Goal: Transaction & Acquisition: Purchase product/service

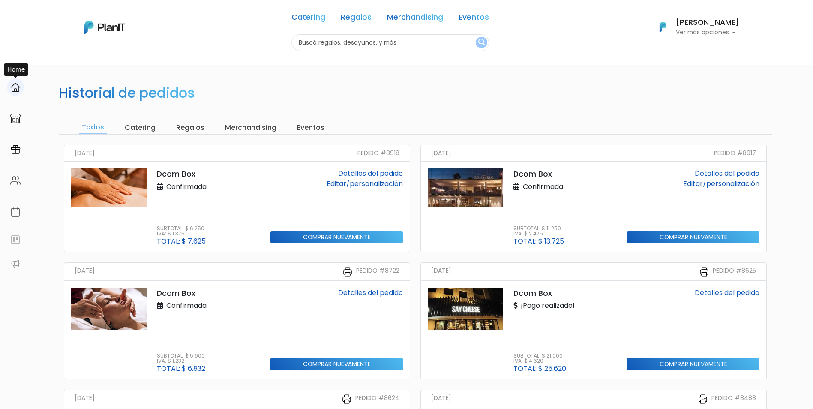
click at [14, 87] on img at bounding box center [15, 87] width 10 height 10
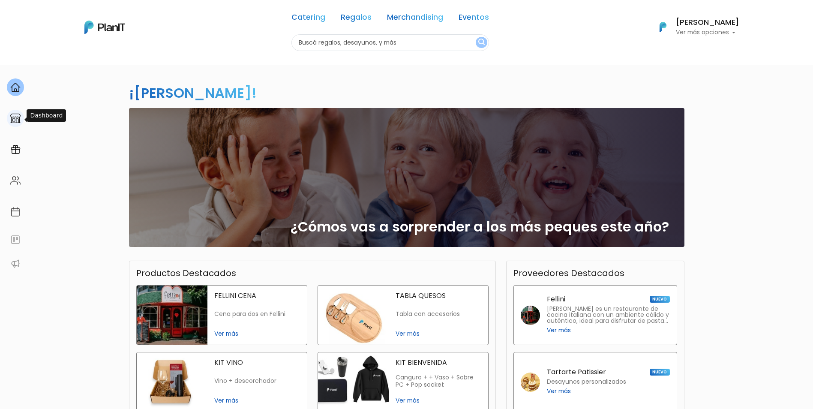
click at [11, 117] on img at bounding box center [15, 118] width 10 height 10
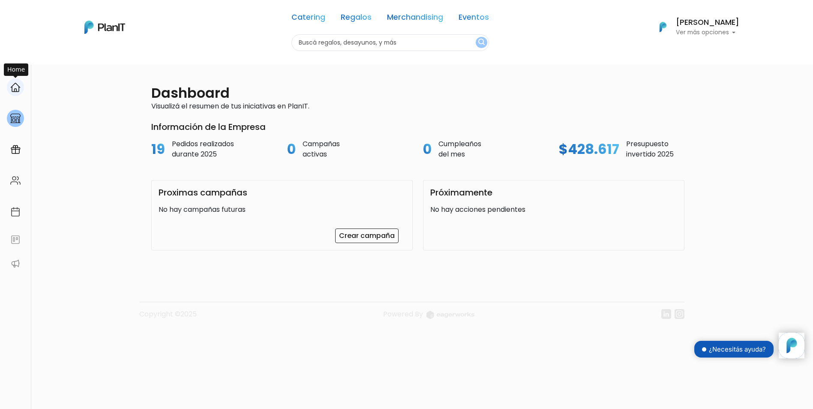
click at [13, 91] on img at bounding box center [15, 87] width 10 height 10
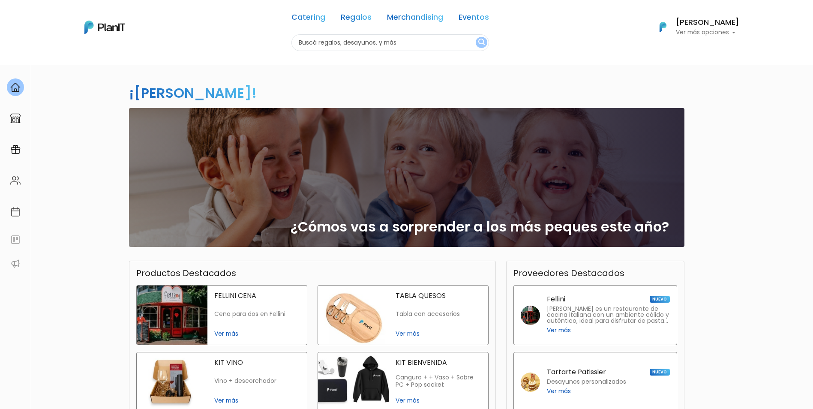
click at [430, 193] on div "¿Cómos vas a sorprender a los más peques este año?" at bounding box center [406, 177] width 545 height 139
click at [228, 123] on div "¿Cómos vas a sorprender a los más peques este año?" at bounding box center [406, 177] width 545 height 139
click at [541, 219] on h2 "¿Cómos vas a sorprender a los más peques este año?" at bounding box center [480, 227] width 378 height 16
click at [606, 232] on h2 "¿Cómos vas a sorprender a los más peques este año?" at bounding box center [480, 227] width 378 height 16
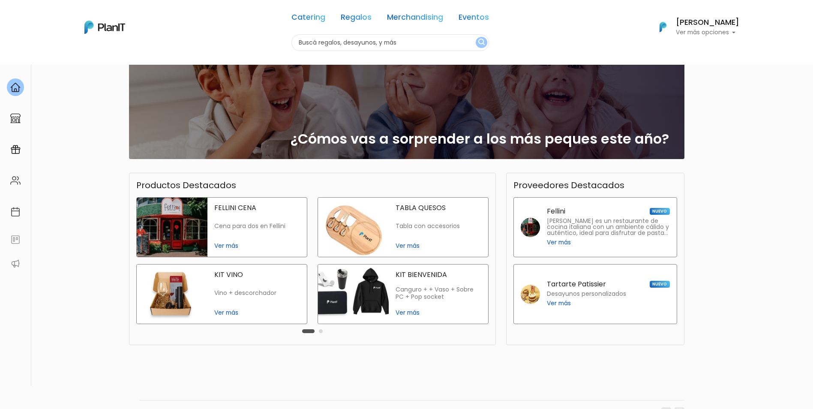
scroll to position [110, 0]
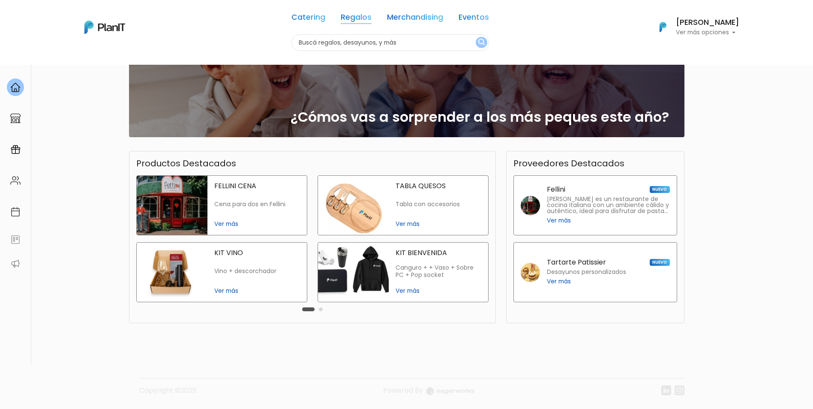
click at [363, 21] on link "Regalos" at bounding box center [356, 19] width 31 height 10
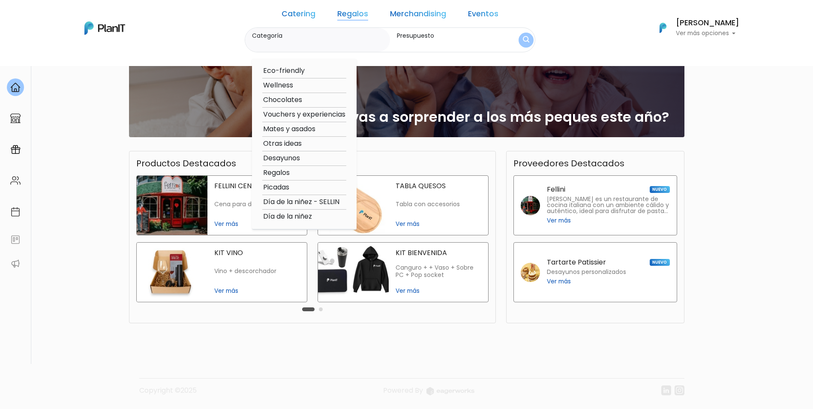
click at [300, 200] on option "Día de la niñez - SELLIN" at bounding box center [304, 202] width 84 height 11
type input "Día de la niñez - SELLIN"
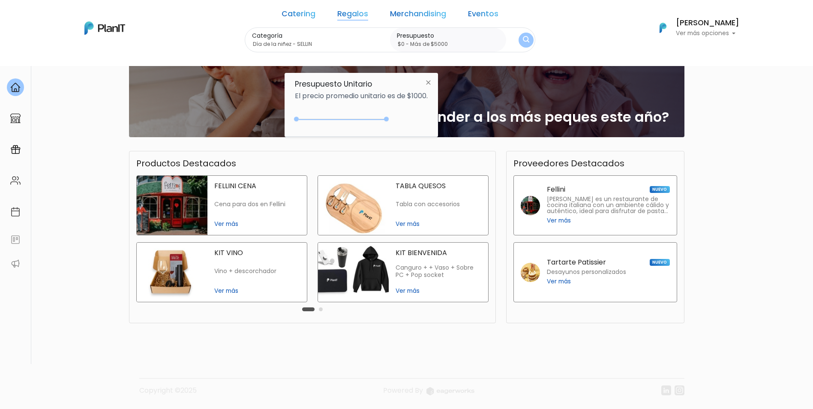
type input "$0 - Más de $5000"
drag, startPoint x: 315, startPoint y: 119, endPoint x: 442, endPoint y: 121, distance: 126.9
click at [442, 121] on body "Catering Regalos Merchandising Eventos Catering Regalos Merchandising Eventos C…" at bounding box center [406, 94] width 813 height 409
click at [523, 43] on img "submit" at bounding box center [526, 40] width 6 height 8
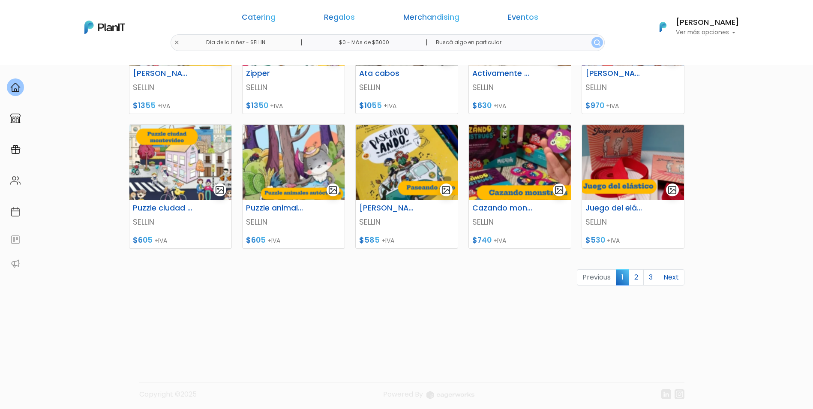
scroll to position [341, 0]
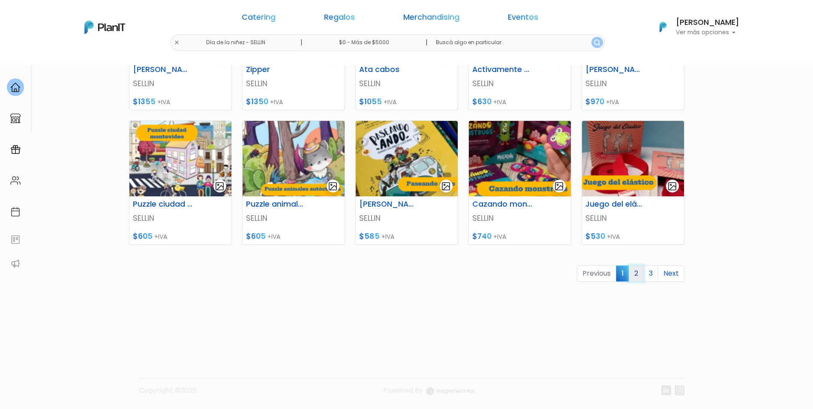
click at [637, 275] on link "2" at bounding box center [636, 273] width 15 height 16
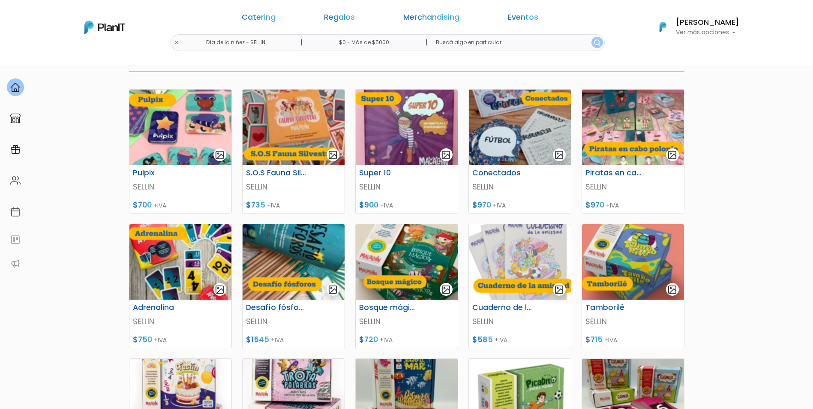
scroll to position [129, 0]
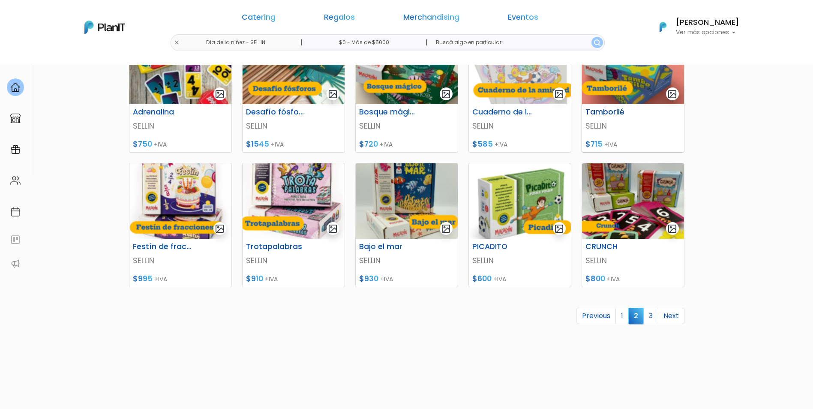
scroll to position [300, 0]
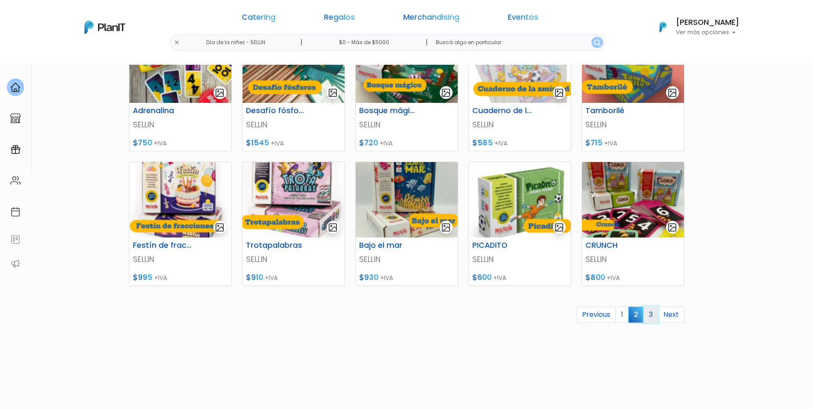
click at [651, 318] on link "3" at bounding box center [650, 314] width 15 height 16
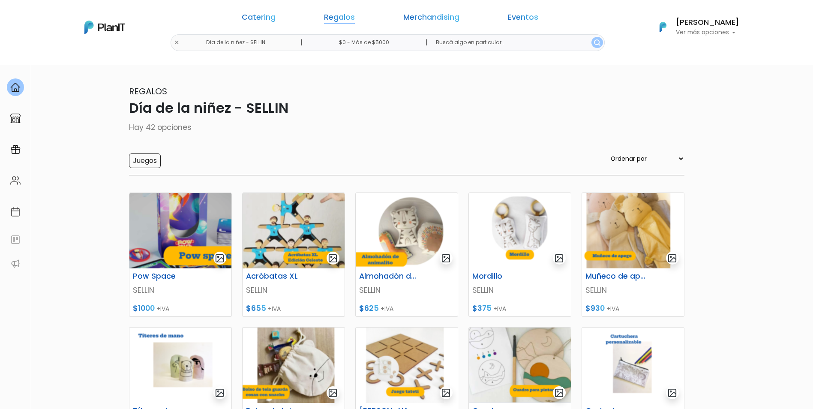
click at [351, 17] on link "Regalos" at bounding box center [339, 19] width 31 height 10
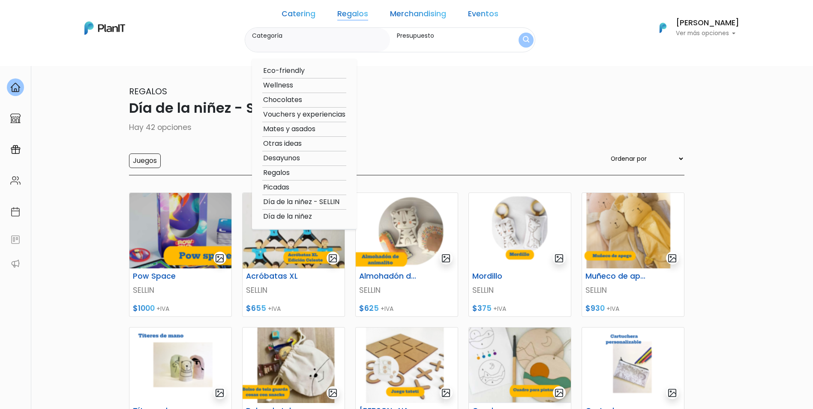
click at [318, 217] on option "Día de la niñez" at bounding box center [304, 216] width 84 height 11
type input "Día de la niñez"
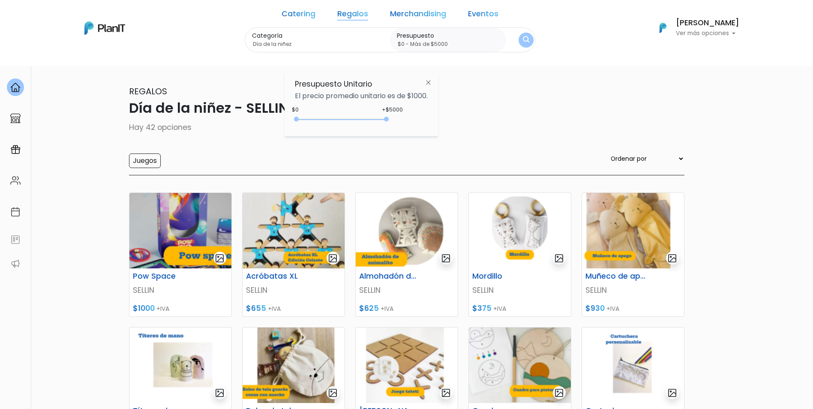
type input "$0 - Más de $5000"
drag, startPoint x: 314, startPoint y: 120, endPoint x: 450, endPoint y: 112, distance: 136.1
click at [435, 120] on div "Presupuesto Unitario El precio promedio unitario es de $1000. +$5000 $0 0 : 500…" at bounding box center [361, 105] width 153 height 64
click at [523, 36] on img "submit" at bounding box center [526, 40] width 6 height 8
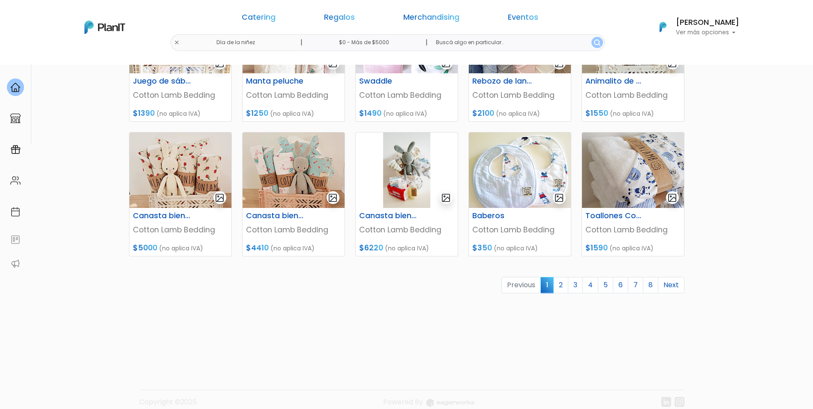
scroll to position [341, 0]
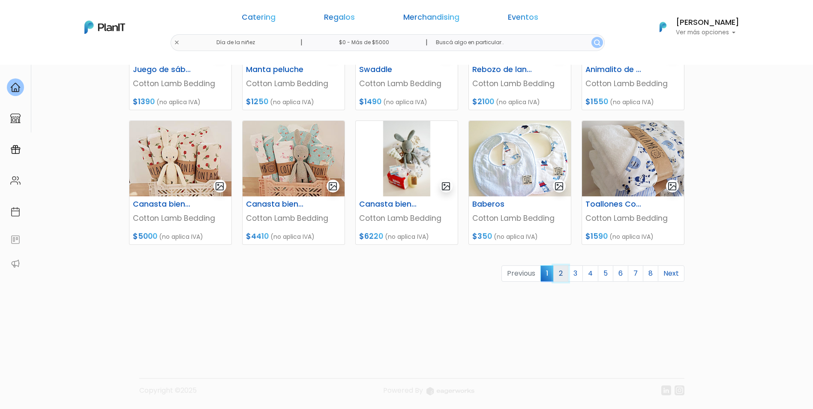
click at [565, 280] on link "2" at bounding box center [560, 273] width 15 height 16
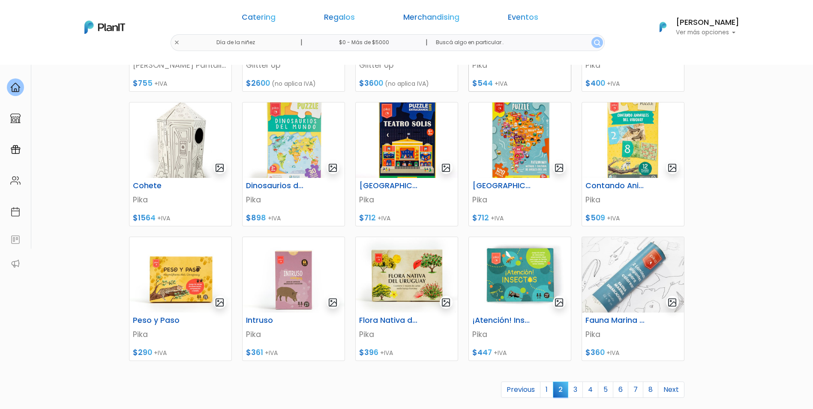
scroll to position [257, 0]
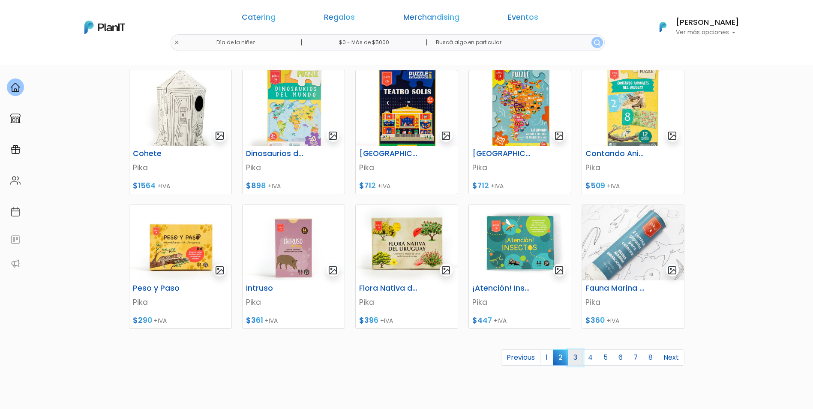
click at [578, 358] on link "3" at bounding box center [575, 357] width 15 height 16
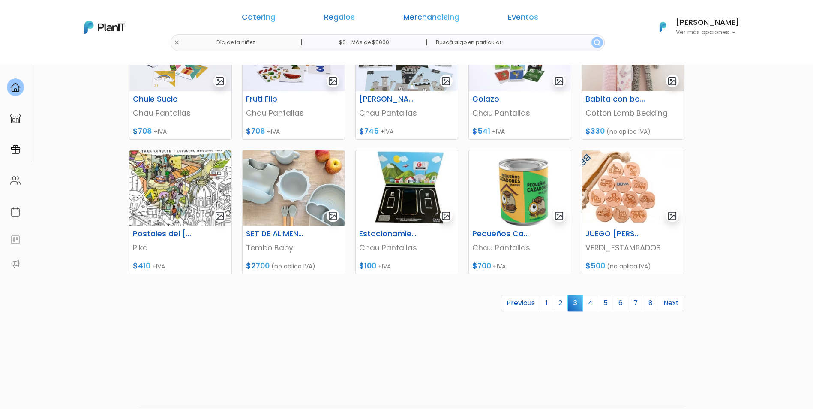
scroll to position [341, 0]
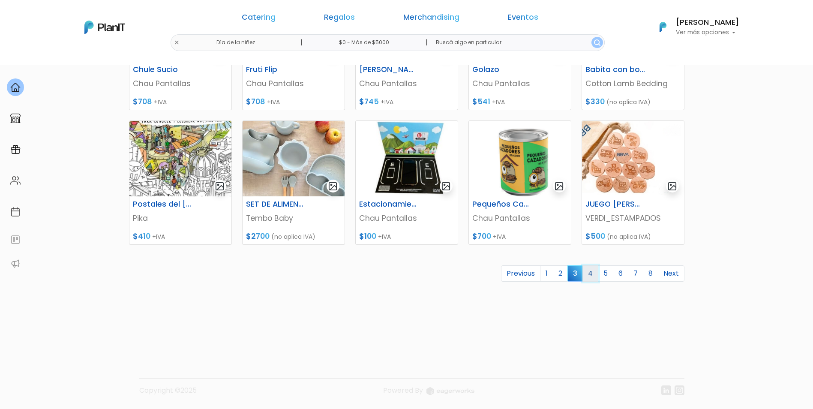
click at [596, 277] on link "4" at bounding box center [591, 273] width 16 height 16
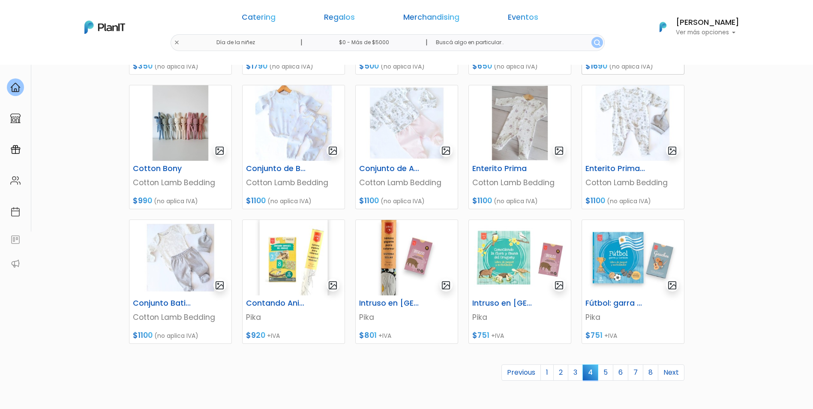
scroll to position [257, 0]
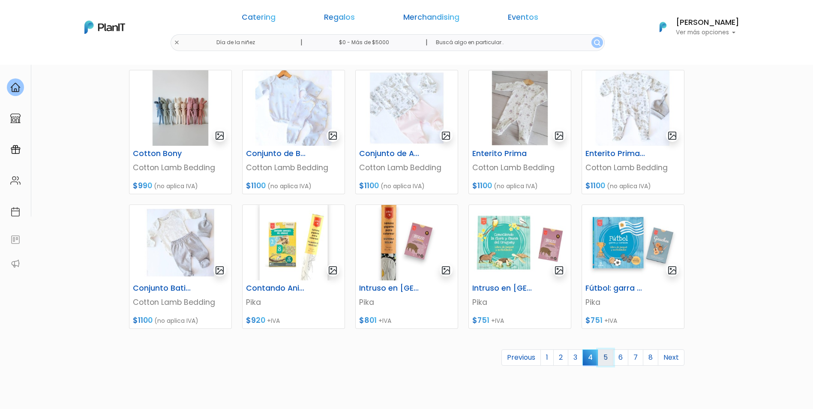
click at [604, 356] on link "5" at bounding box center [605, 357] width 15 height 16
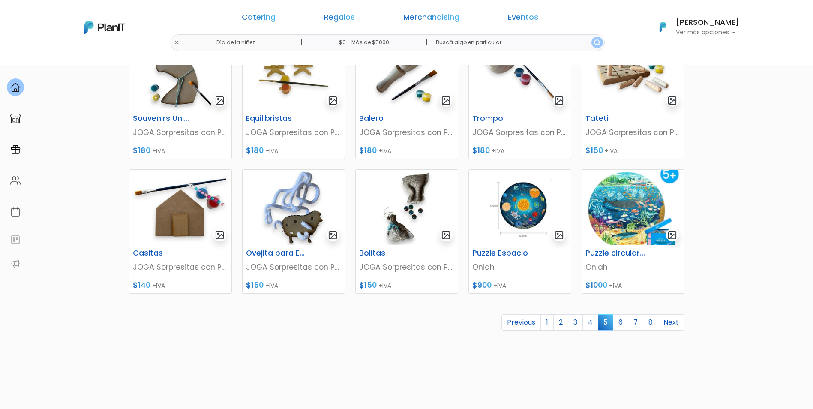
scroll to position [300, 0]
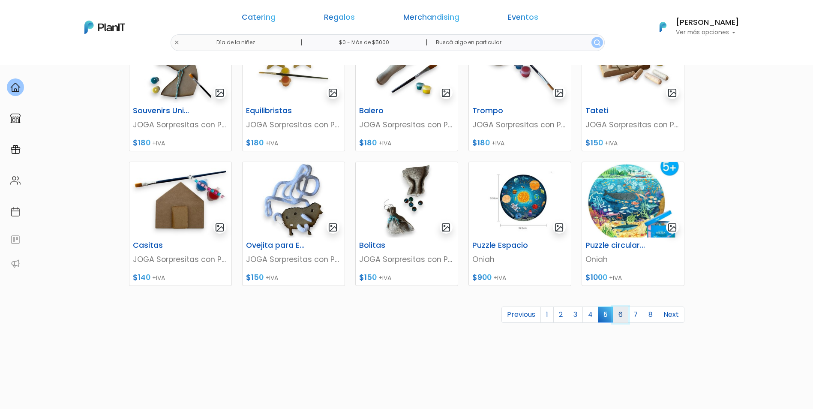
click at [619, 316] on link "6" at bounding box center [620, 314] width 15 height 16
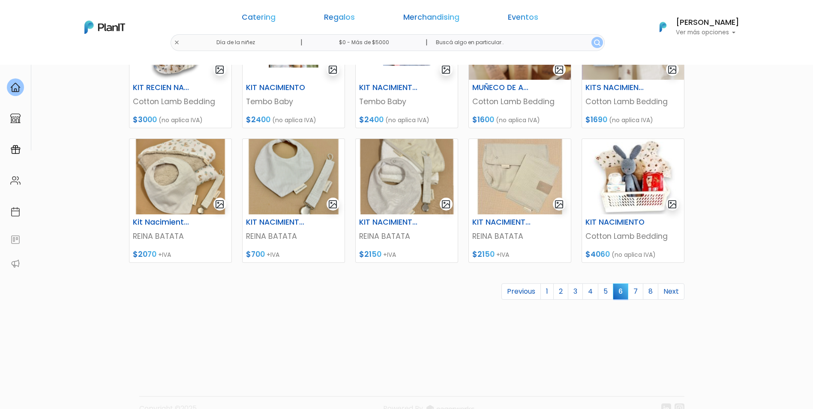
scroll to position [341, 0]
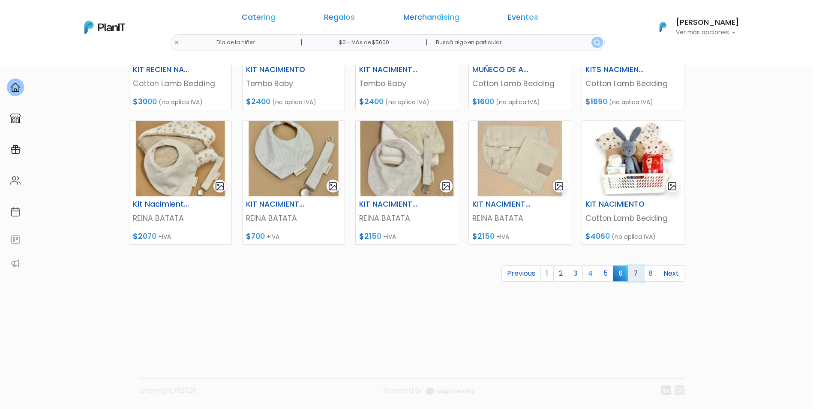
click at [637, 274] on link "7" at bounding box center [635, 273] width 15 height 16
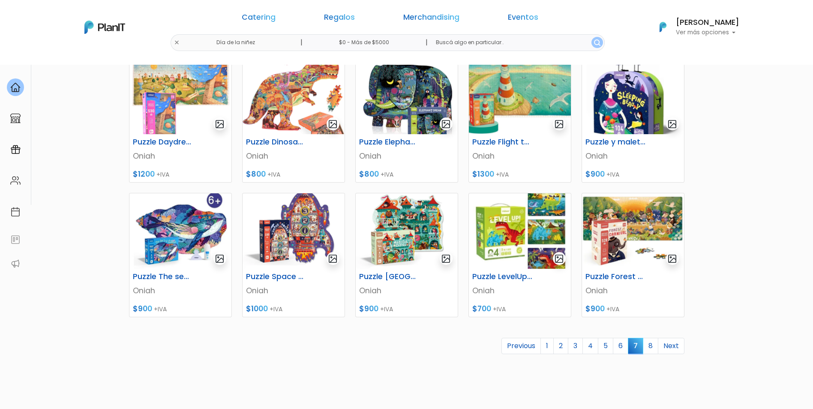
scroll to position [300, 0]
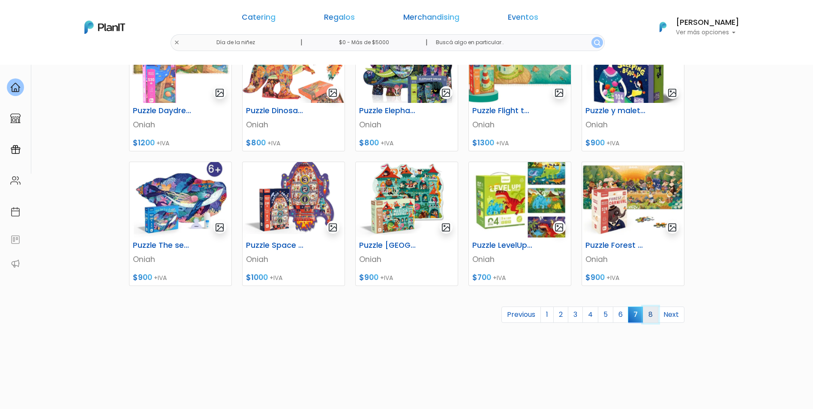
click at [652, 313] on link "8" at bounding box center [650, 314] width 15 height 16
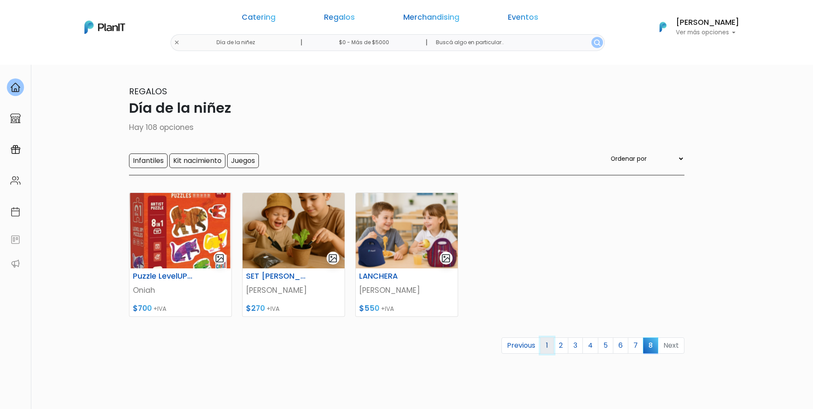
click at [553, 343] on link "1" at bounding box center [547, 345] width 13 height 16
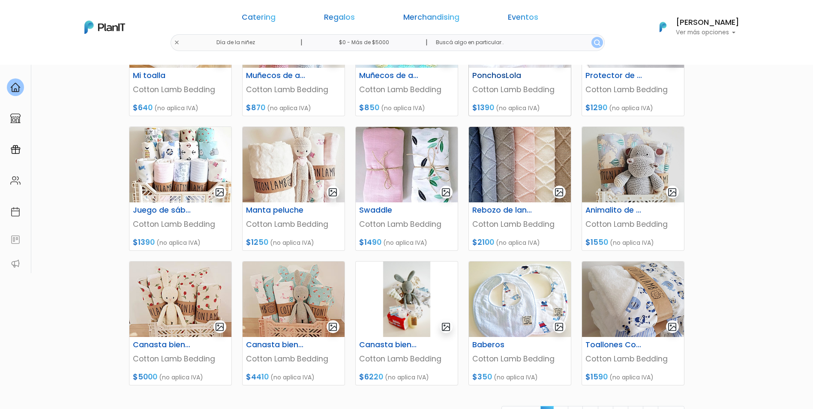
scroll to position [214, 0]
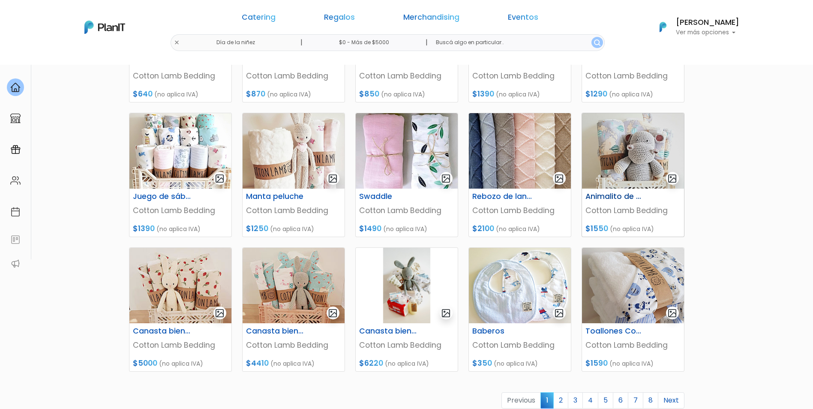
click at [633, 159] on img at bounding box center [633, 150] width 102 height 75
click at [165, 291] on img at bounding box center [180, 285] width 102 height 75
click at [260, 273] on img at bounding box center [294, 285] width 102 height 75
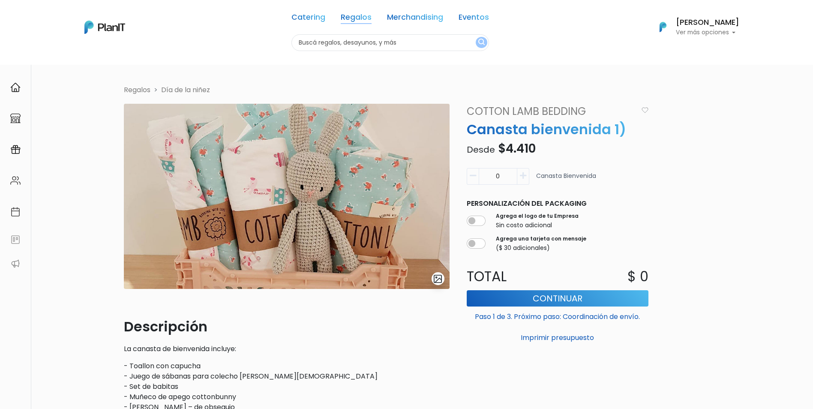
click at [359, 16] on link "Regalos" at bounding box center [356, 19] width 31 height 10
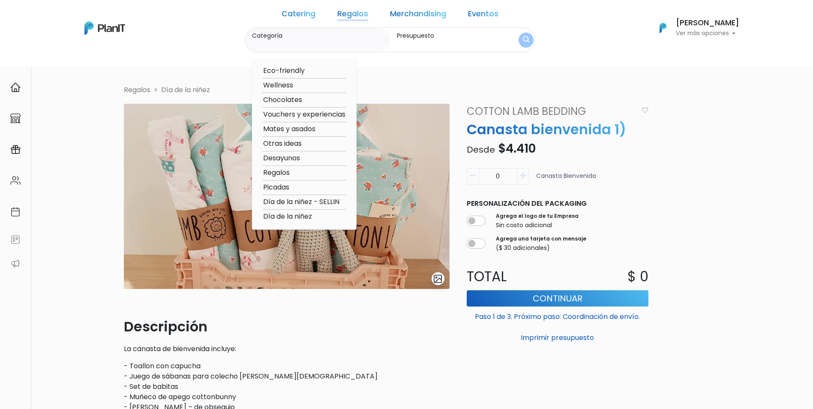
click at [298, 174] on option "Regalos" at bounding box center [304, 173] width 84 height 11
type input "Regalos"
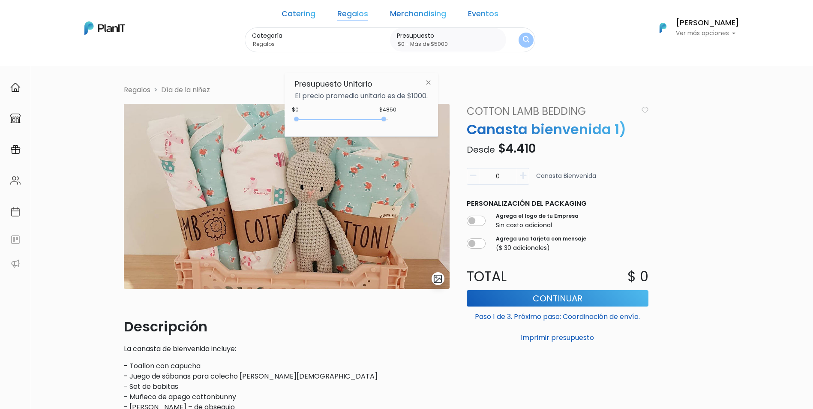
type input "$0 - Más de $5000"
drag, startPoint x: 315, startPoint y: 120, endPoint x: 419, endPoint y: 121, distance: 104.2
click at [419, 121] on div "+$5000 $0 0 : 5000 0 5000 0,5000" at bounding box center [361, 120] width 133 height 17
click at [523, 41] on img "submit" at bounding box center [526, 40] width 7 height 9
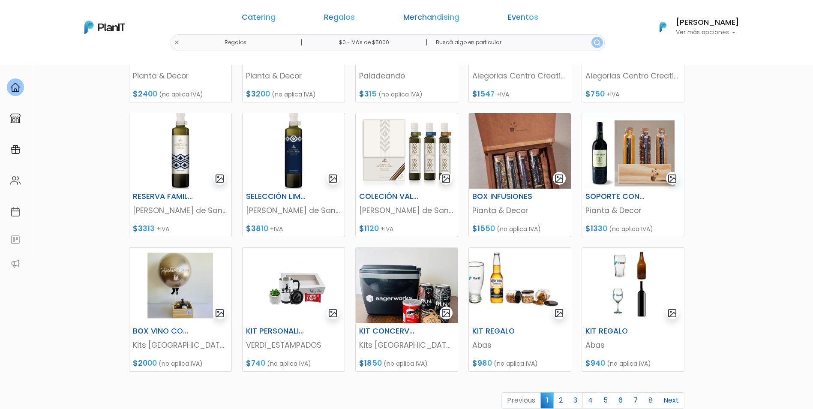
scroll to position [257, 0]
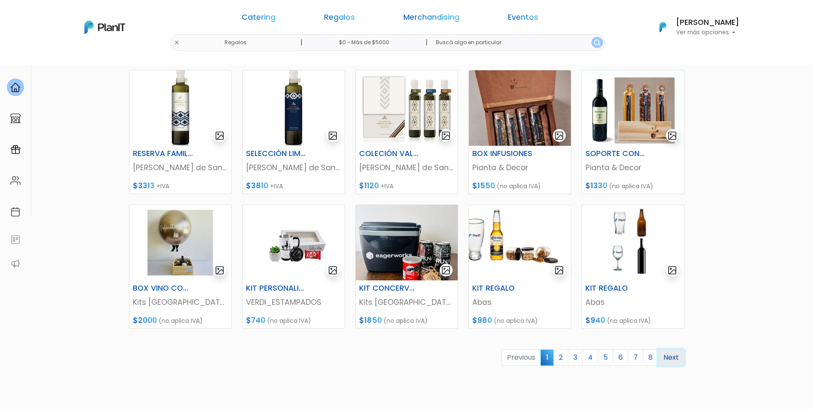
click at [668, 357] on link "Next" at bounding box center [671, 357] width 27 height 16
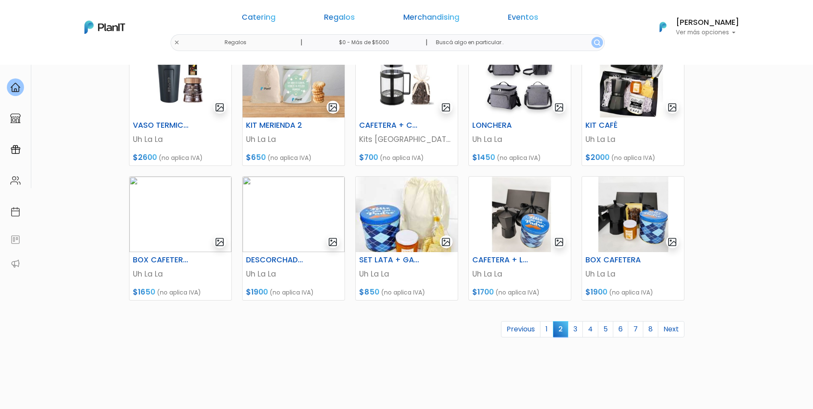
scroll to position [300, 0]
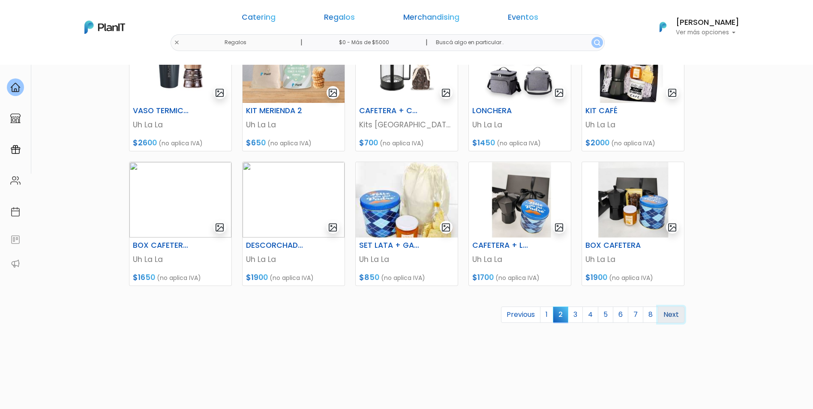
click at [679, 313] on link "Next" at bounding box center [671, 314] width 27 height 16
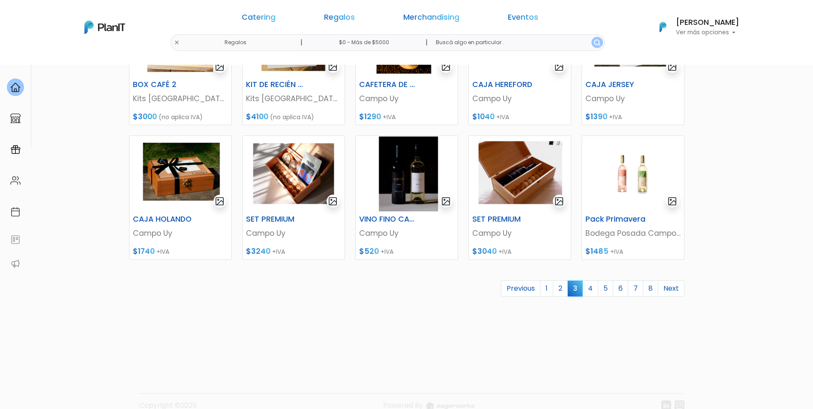
scroll to position [341, 0]
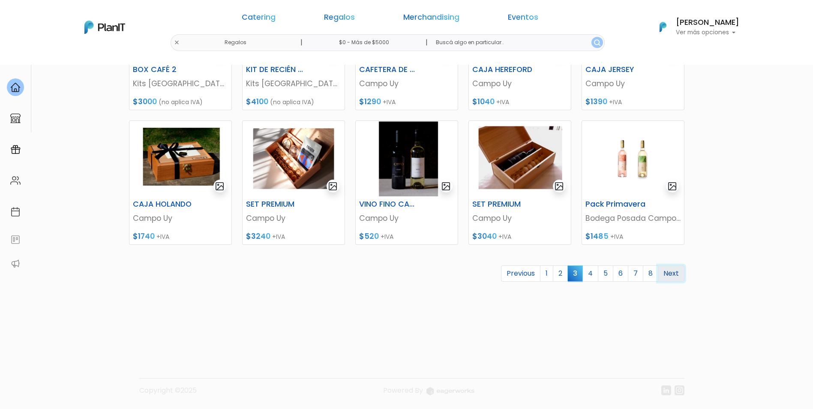
click at [672, 277] on link "Next" at bounding box center [671, 273] width 27 height 16
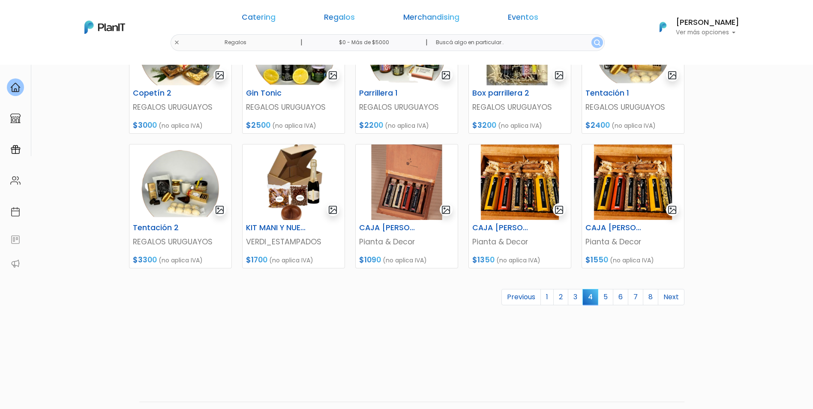
scroll to position [341, 0]
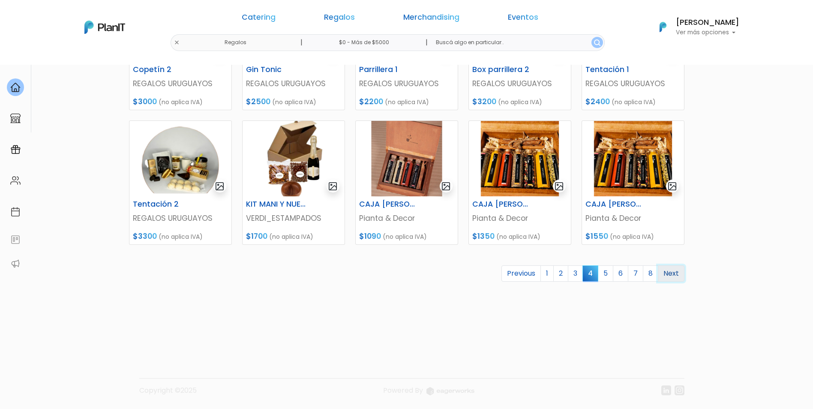
click at [672, 275] on link "Next" at bounding box center [671, 273] width 27 height 16
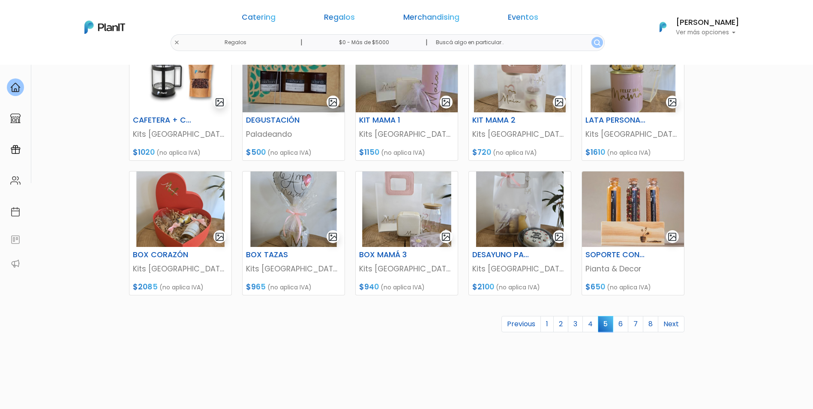
scroll to position [300, 0]
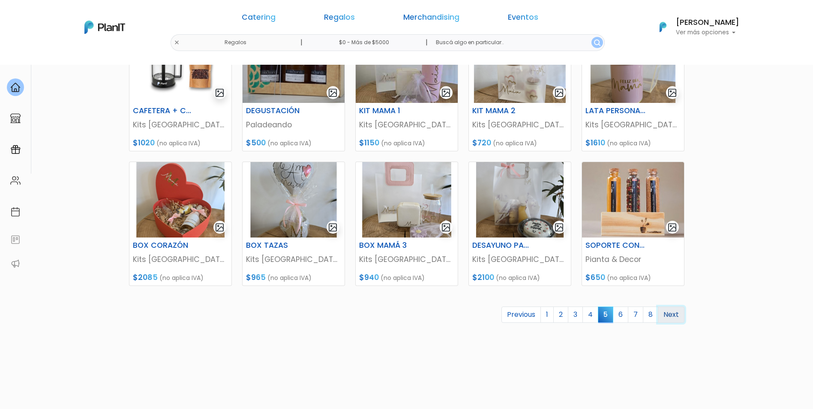
click at [676, 313] on link "Next" at bounding box center [671, 314] width 27 height 16
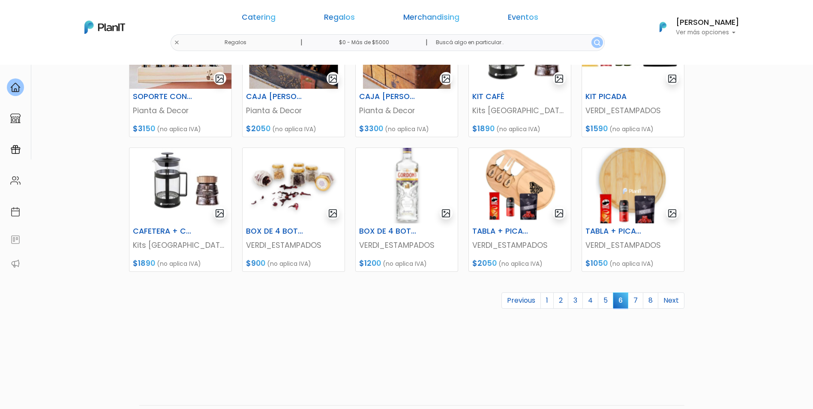
scroll to position [341, 0]
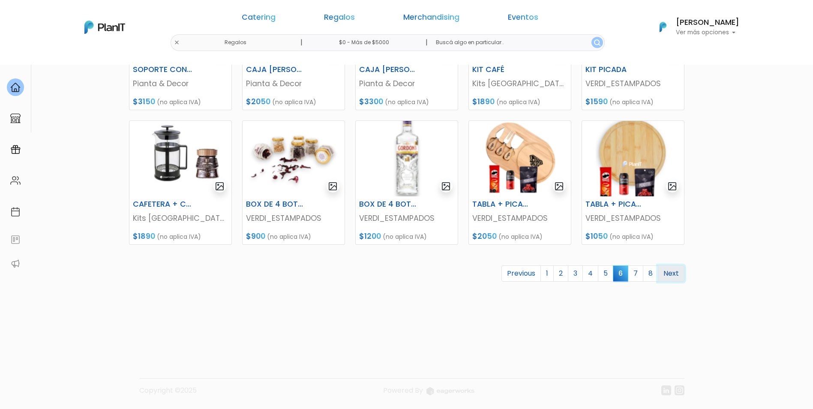
click at [674, 273] on link "Next" at bounding box center [671, 273] width 27 height 16
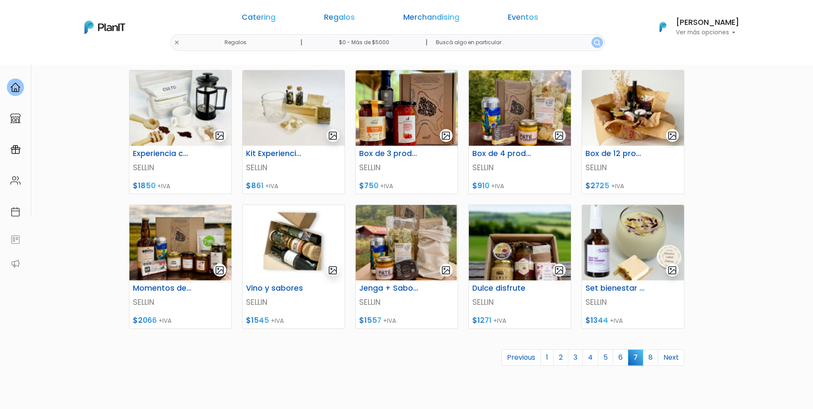
scroll to position [341, 0]
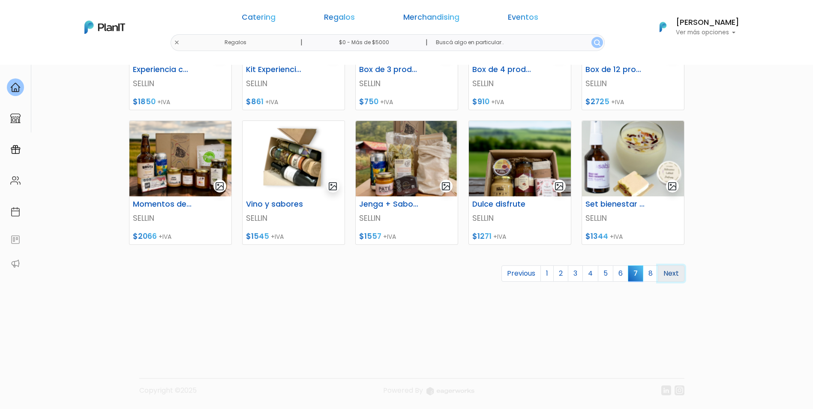
click at [672, 273] on link "Next" at bounding box center [671, 273] width 27 height 16
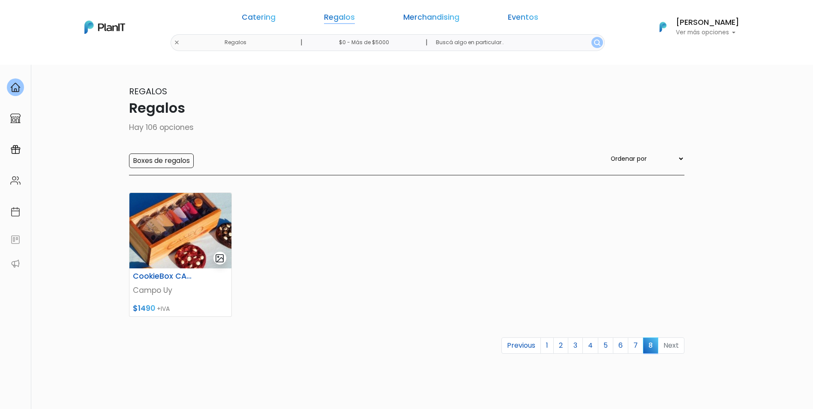
click at [355, 21] on link "Regalos" at bounding box center [339, 19] width 31 height 10
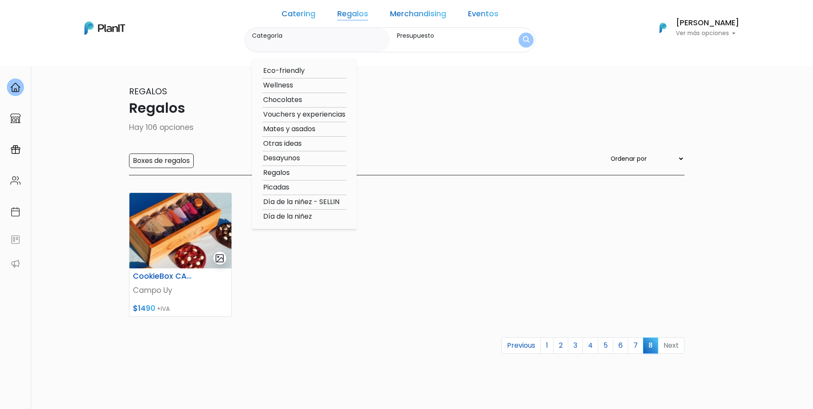
click at [319, 113] on option "Vouchers y experiencias" at bounding box center [304, 114] width 84 height 11
type input "Vouchers y experiencias"
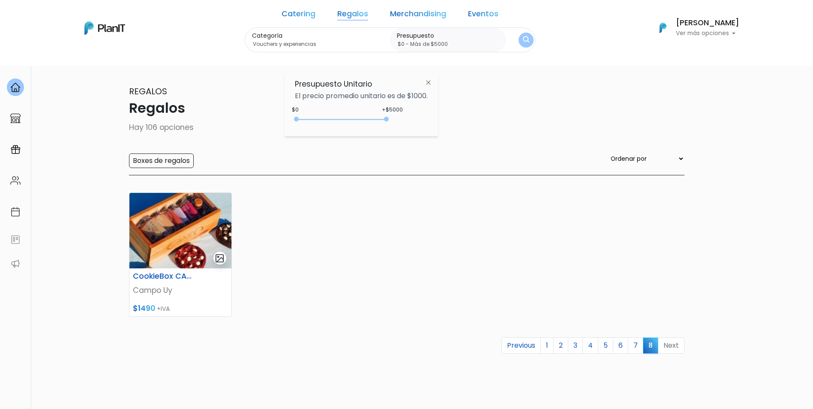
type input "$0 - Más de $5000"
drag, startPoint x: 314, startPoint y: 119, endPoint x: 432, endPoint y: 116, distance: 117.9
click at [432, 116] on div "Presupuesto Unitario El precio promedio unitario es de $1000. +$5000 $0 0 : 500…" at bounding box center [361, 105] width 153 height 64
click at [523, 42] on img "submit" at bounding box center [526, 40] width 6 height 8
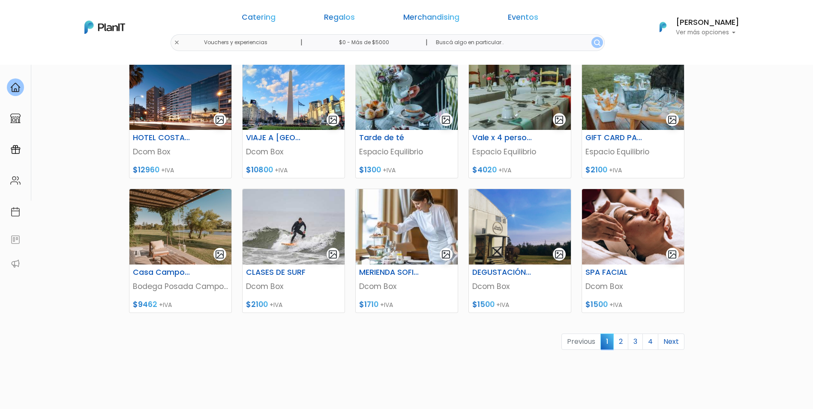
scroll to position [341, 0]
